Goal: Check status: Check status

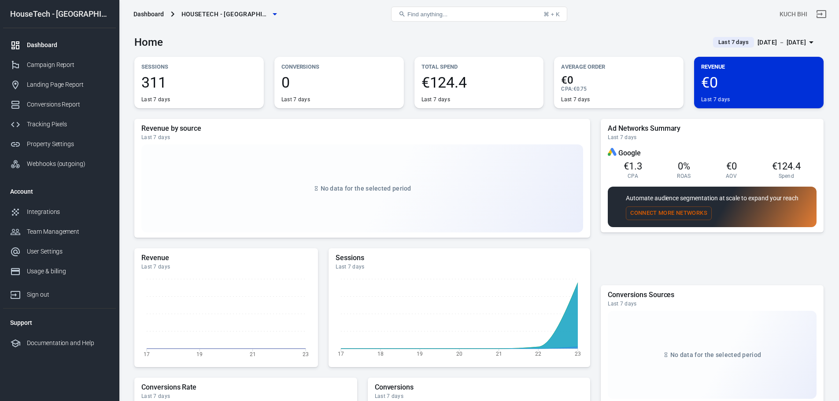
click at [715, 38] on span "Last 7 days" at bounding box center [733, 42] width 37 height 9
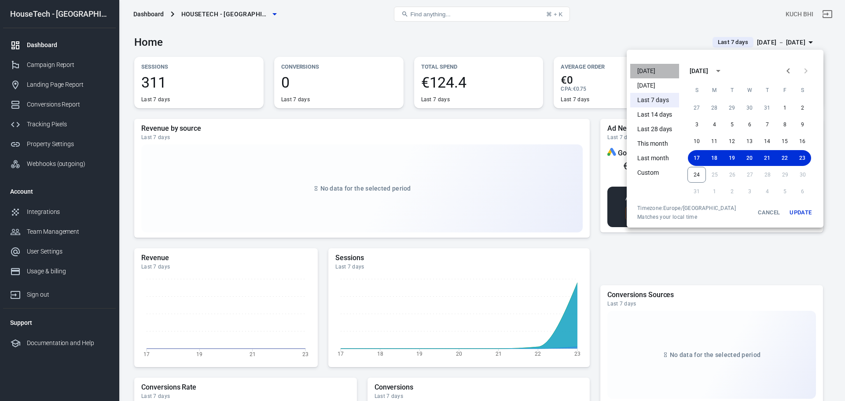
click at [667, 67] on li "[DATE]" at bounding box center [655, 71] width 49 height 15
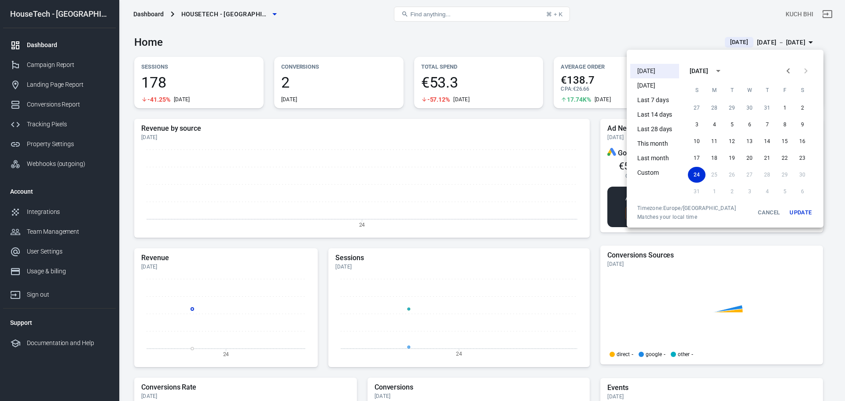
click at [544, 119] on div at bounding box center [422, 200] width 845 height 401
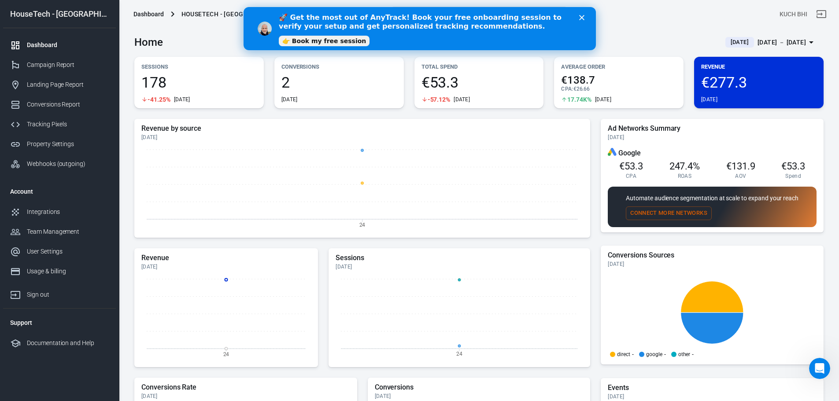
click at [583, 17] on icon "Close" at bounding box center [581, 17] width 5 height 5
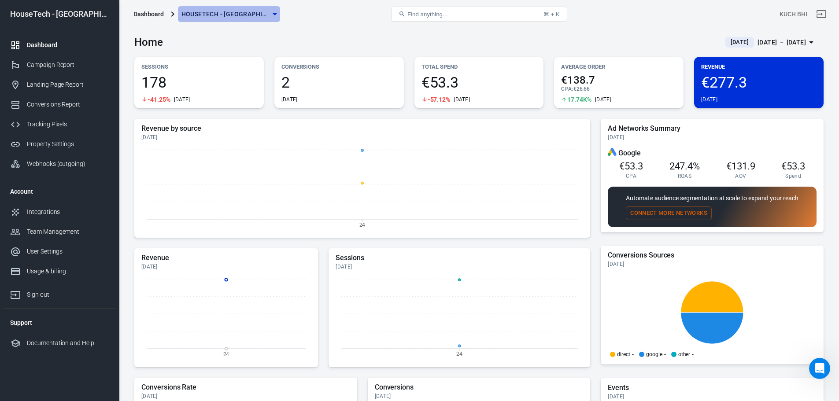
click at [239, 20] on button "HouseTech - [GEOGRAPHIC_DATA]" at bounding box center [229, 14] width 102 height 16
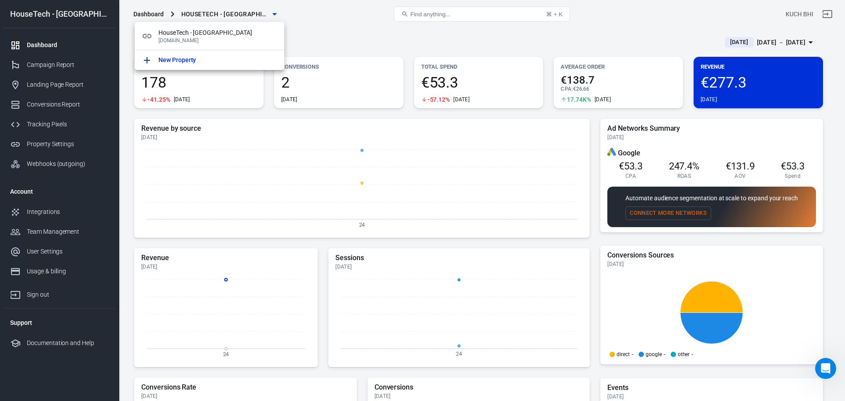
click at [329, 36] on div at bounding box center [422, 200] width 845 height 401
